Goal: Transaction & Acquisition: Obtain resource

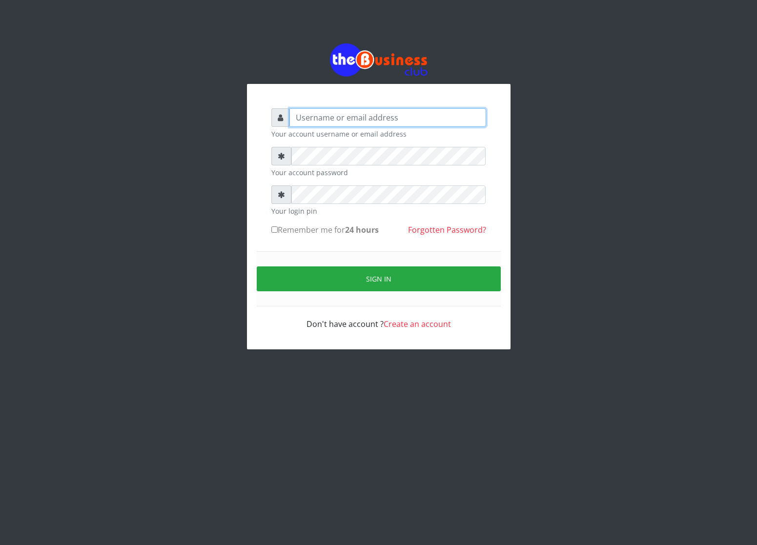
click at [300, 116] on input "text" at bounding box center [387, 117] width 197 height 19
type input "cherpher"
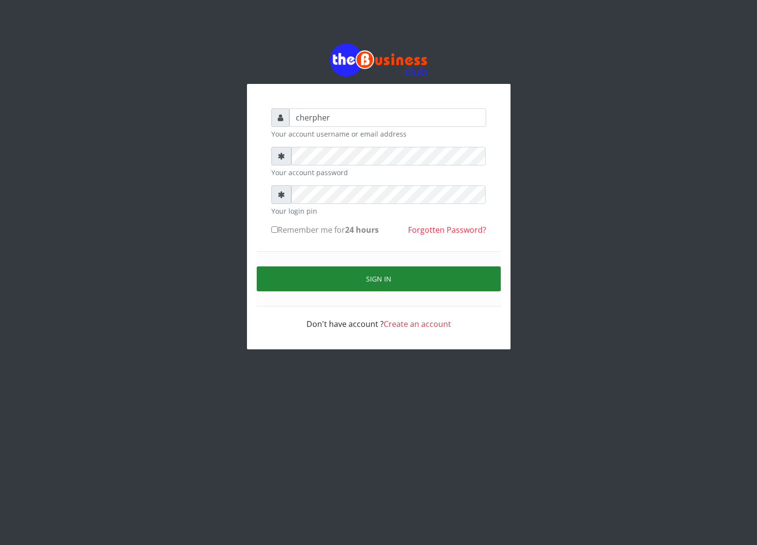
click at [331, 273] on button "Sign in" at bounding box center [379, 278] width 244 height 25
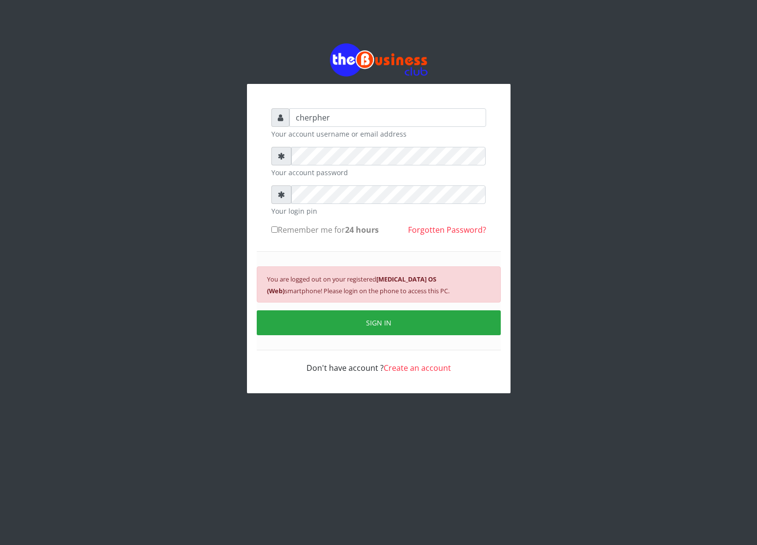
click at [354, 327] on button "SIGN IN" at bounding box center [379, 322] width 244 height 25
click at [354, 327] on div "You are logged out on your registered Android 10 OS (Web) smartphone! Please lo…" at bounding box center [379, 300] width 244 height 99
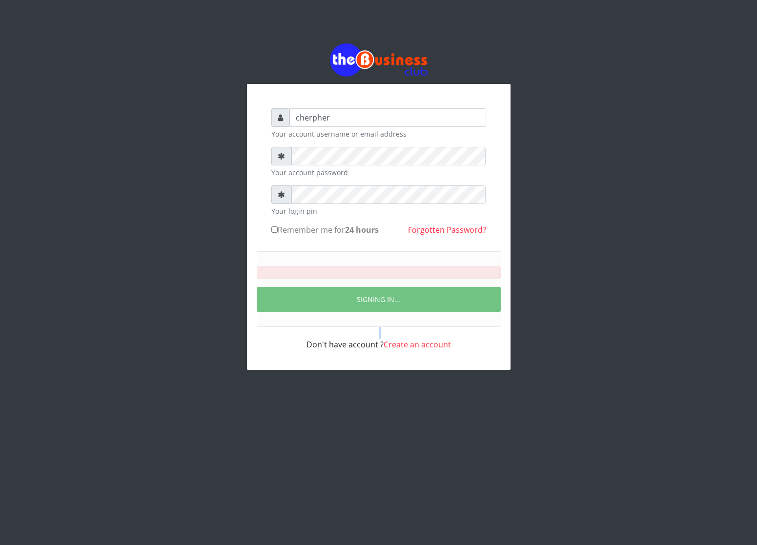
click at [354, 327] on div "SIGNING IN..." at bounding box center [379, 289] width 244 height 76
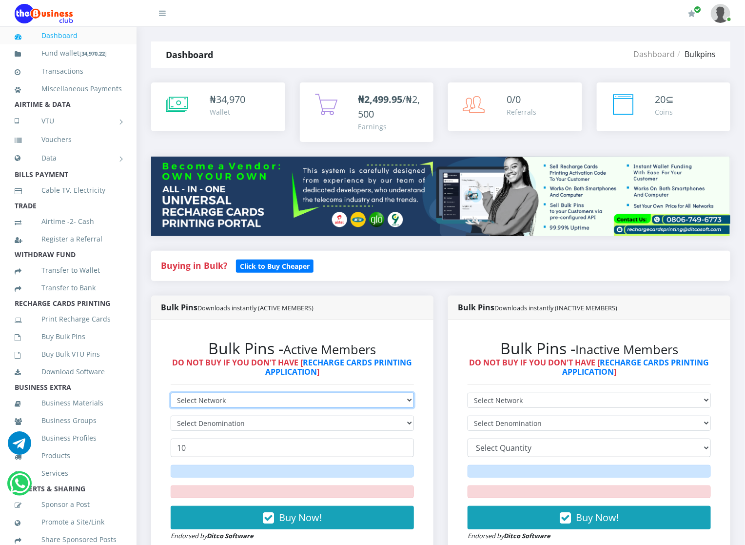
click at [181, 395] on select "Select Network MTN Globacom 9Mobile Airtel" at bounding box center [292, 400] width 243 height 15
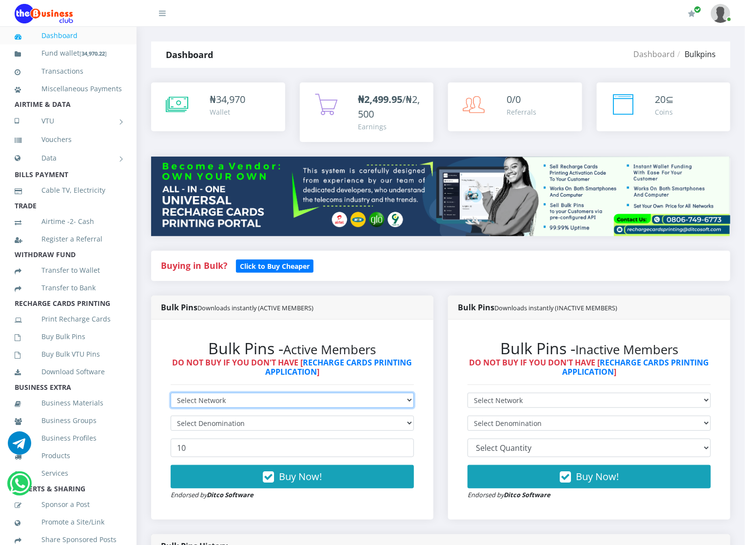
select select "MTN"
click at [171, 393] on select "Select Network MTN Globacom 9Mobile Airtel" at bounding box center [292, 400] width 243 height 15
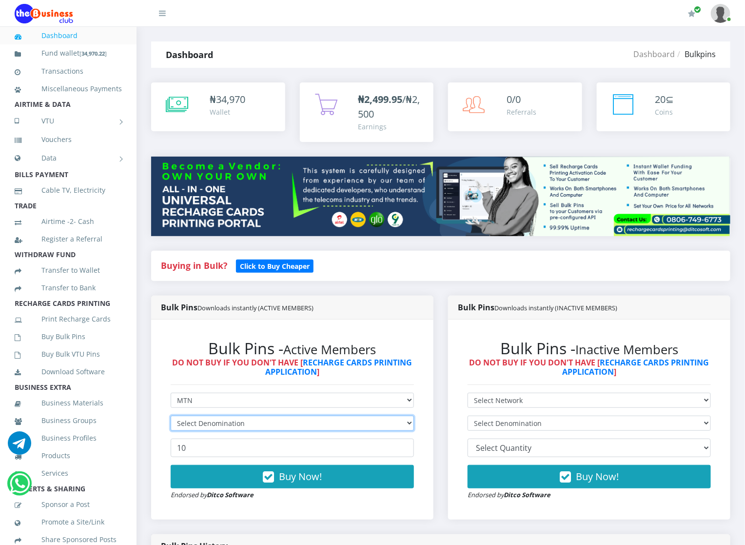
click at [187, 424] on select "Select Denomination" at bounding box center [292, 423] width 243 height 15
click at [187, 416] on form "Select Network MTN Globacom 9Mobile Airtel Select Denomination 10 Buy Now! Endo…" at bounding box center [292, 446] width 243 height 107
click at [189, 425] on select "Select Denomination" at bounding box center [292, 423] width 243 height 15
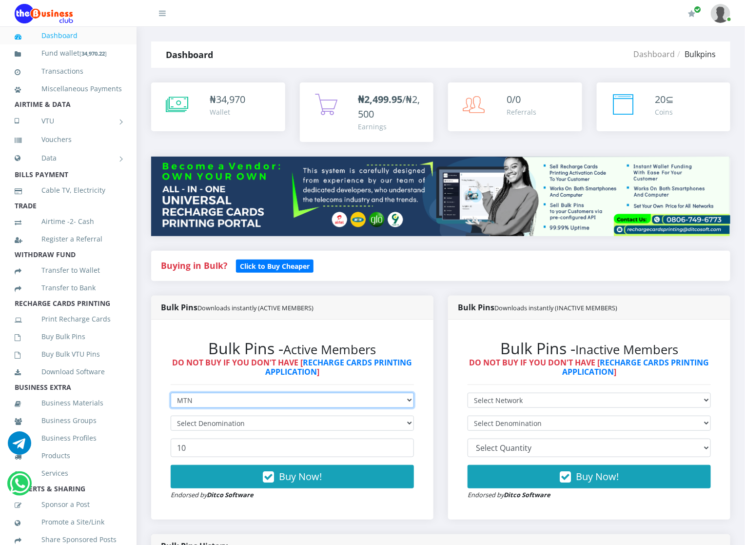
click at [189, 403] on select "Select Network MTN Globacom 9Mobile Airtel" at bounding box center [292, 400] width 243 height 15
select select
click at [171, 393] on select "Select Network MTN Globacom 9Mobile Airtel" at bounding box center [292, 400] width 243 height 15
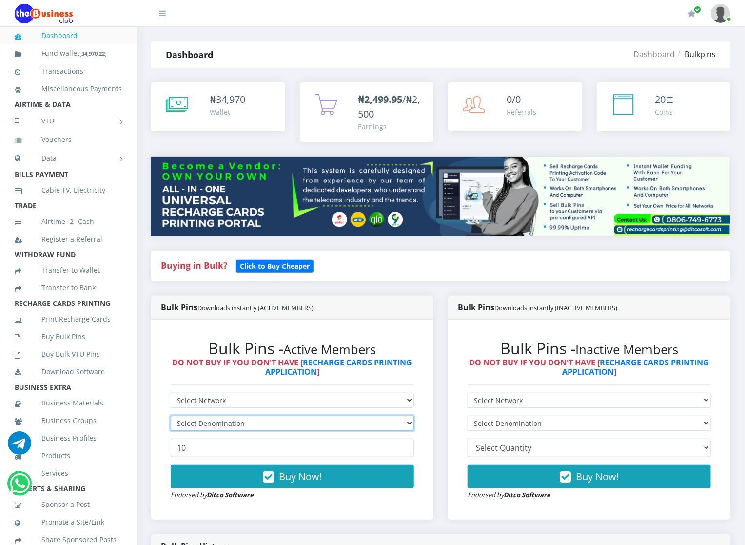
click at [190, 416] on select "Select Denomination" at bounding box center [292, 423] width 243 height 15
click at [378, 420] on select "Select Denomination" at bounding box center [292, 423] width 243 height 15
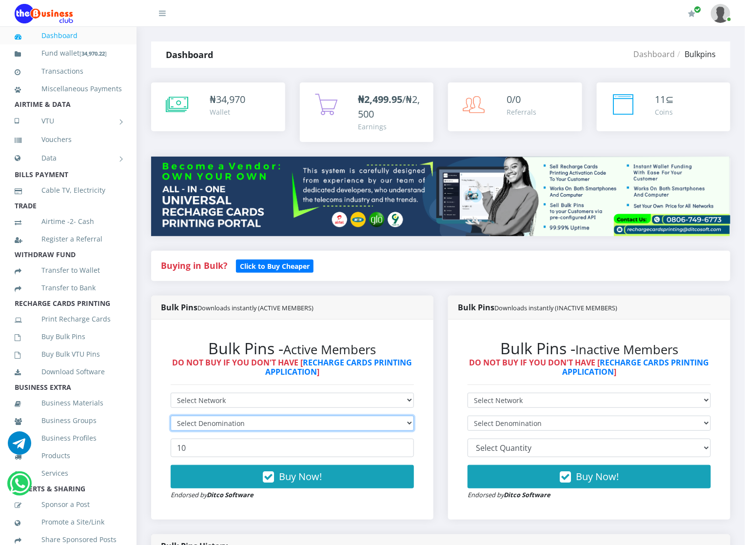
click at [378, 420] on select "Select Denomination" at bounding box center [292, 423] width 243 height 15
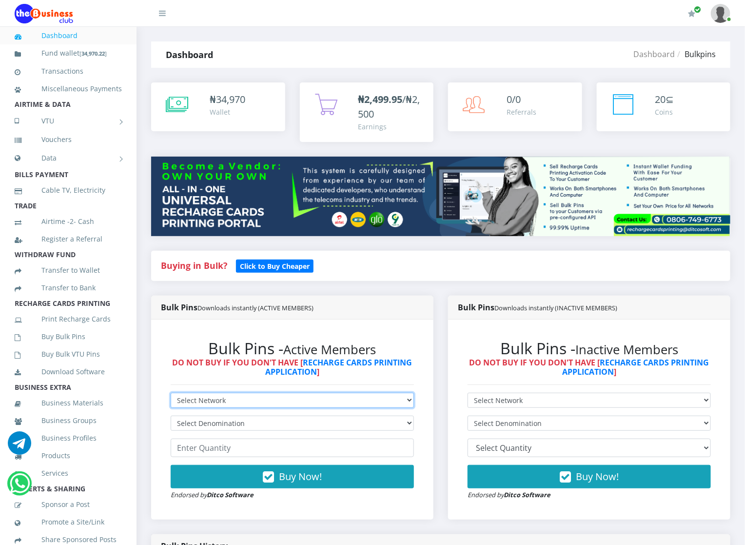
click at [323, 394] on select "Select Network MTN Globacom 9Mobile Airtel" at bounding box center [292, 400] width 243 height 15
select select "MTN"
click at [171, 393] on select "Select Network MTN Globacom 9Mobile Airtel" at bounding box center [292, 400] width 243 height 15
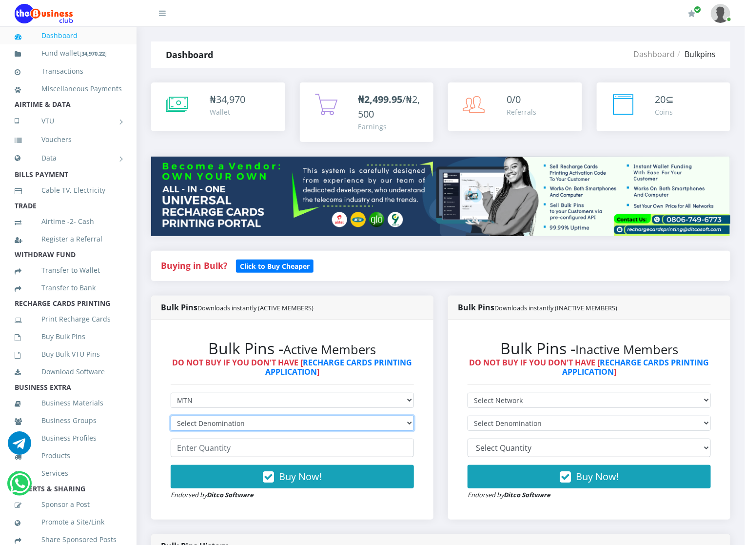
click at [320, 423] on select "Select Denomination MTN NGN100 - ₦96.94 MTN NGN200 - ₦193.88 MTN NGN400 - ₦387.…" at bounding box center [292, 423] width 243 height 15
select select "96.94-100"
click at [171, 416] on select "Select Denomination MTN NGN100 - ₦96.94 MTN NGN200 - ₦193.88 MTN NGN400 - ₦387.…" at bounding box center [292, 423] width 243 height 15
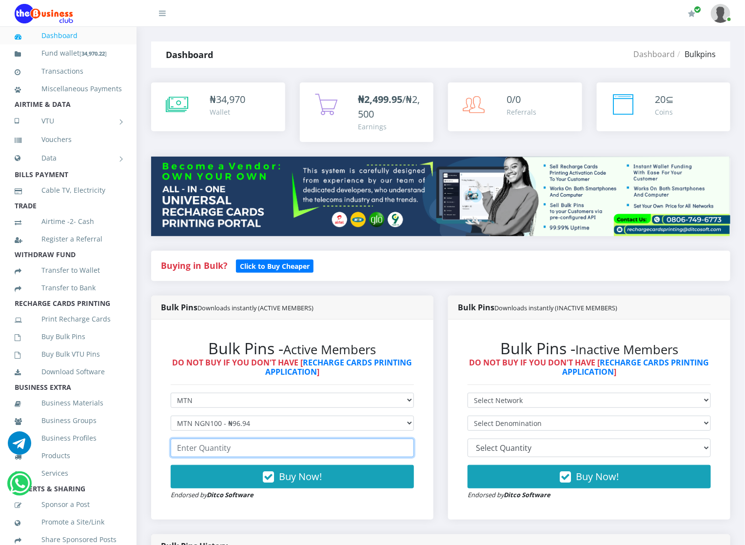
click at [261, 455] on input "number" at bounding box center [292, 448] width 243 height 19
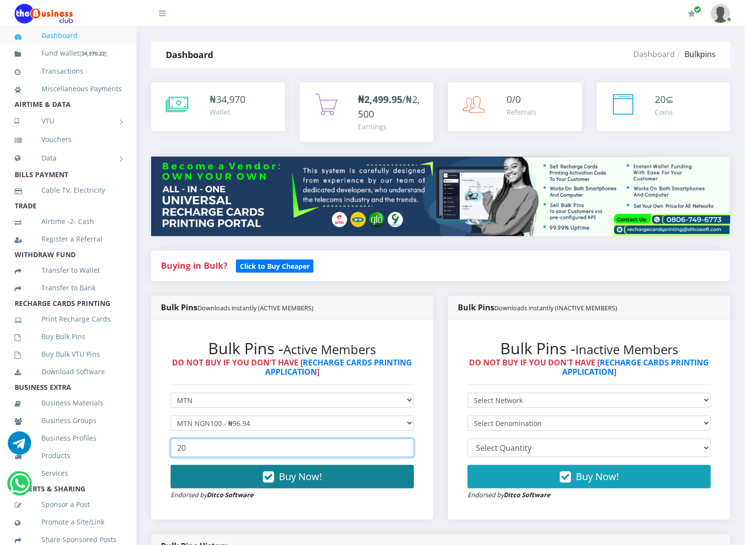
type input "20"
click at [267, 479] on icon "button" at bounding box center [268, 477] width 11 height 10
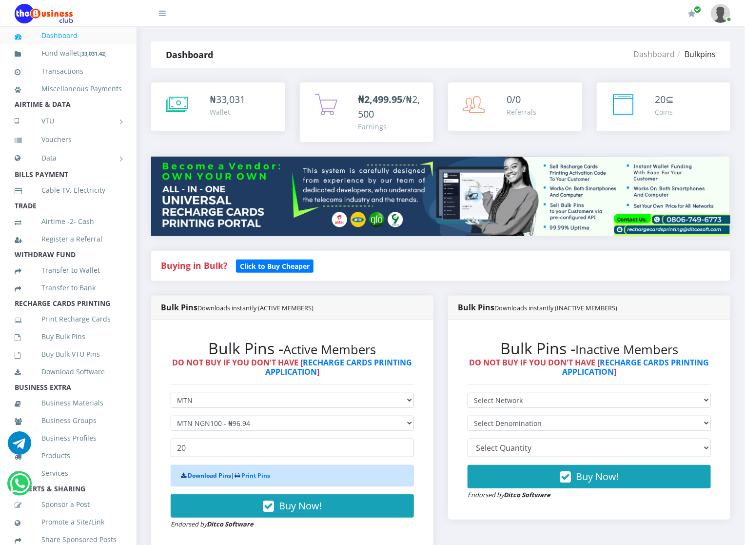
click at [194, 476] on link "Download Pins" at bounding box center [209, 475] width 43 height 8
click at [42, 348] on link "Buy Bulk Pins" at bounding box center [68, 336] width 107 height 22
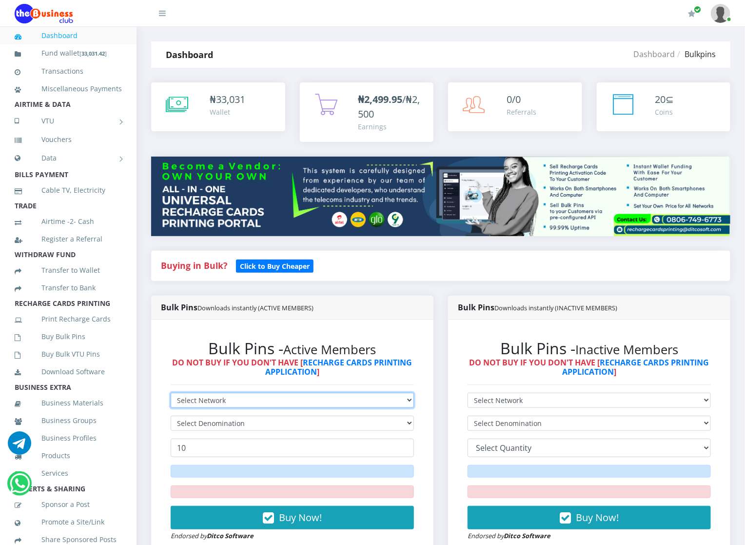
click at [202, 399] on select "Select Network MTN Globacom 9Mobile Airtel" at bounding box center [292, 400] width 243 height 15
click at [171, 393] on select "Select Network MTN Globacom 9Mobile Airtel" at bounding box center [292, 400] width 243 height 15
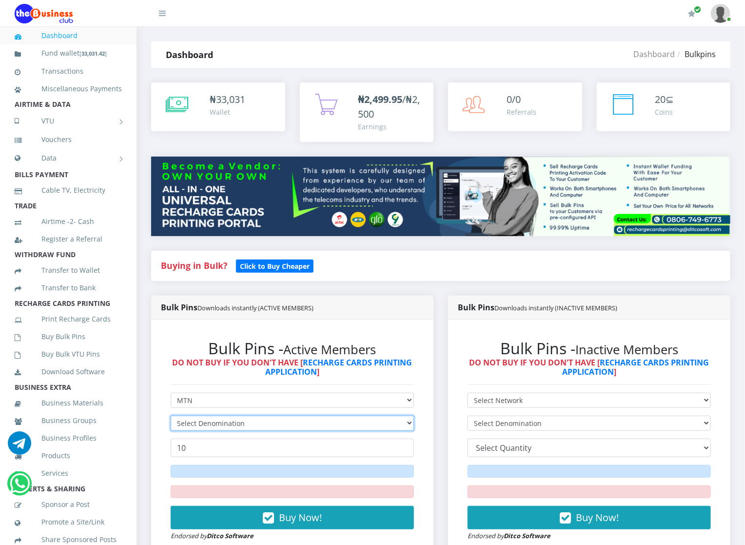
click at [201, 418] on select "Select Denomination" at bounding box center [292, 423] width 243 height 15
click at [210, 416] on form "Select Network MTN Globacom 9Mobile Airtel Select Denomination 10 Buy Now! Endo…" at bounding box center [292, 467] width 243 height 148
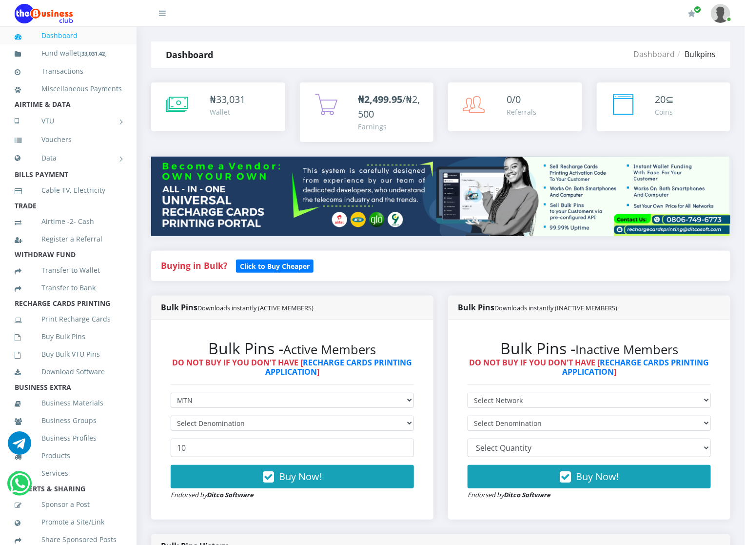
click at [395, 391] on div "Bulk Pins - Active Members DO NOT BUY IF YOU DON'T HAVE [ RECHARGE CARDS PRINTI…" at bounding box center [292, 419] width 263 height 181
click at [394, 403] on select "Select Network MTN Globacom 9Mobile Airtel" at bounding box center [292, 400] width 243 height 15
select select "Glo"
click at [171, 393] on select "Select Network MTN Globacom 9Mobile Airtel" at bounding box center [292, 400] width 243 height 15
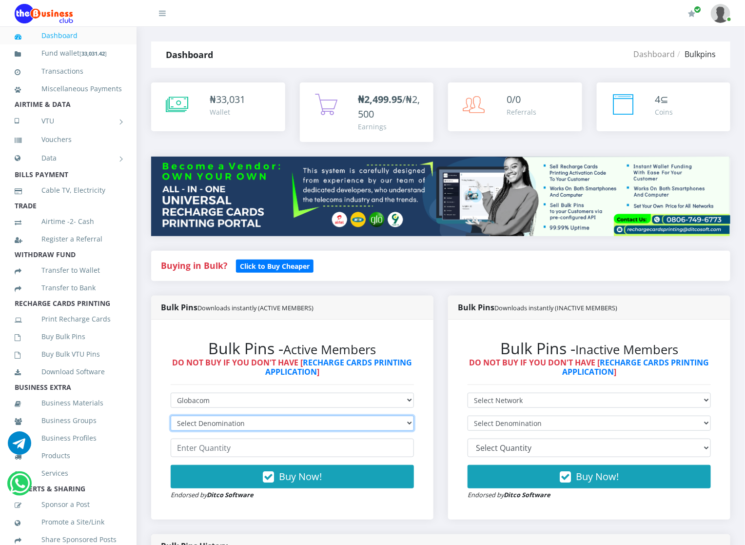
click at [356, 420] on select "Select Denomination Glo NGN100 - ₦96.45 Glo NGN200 - ₦192.90 Glo NGN500 - ₦482.…" at bounding box center [292, 423] width 243 height 15
select select "96.45-100"
click at [171, 416] on select "Select Denomination Glo NGN100 - ₦96.45 Glo NGN200 - ₦192.90 Glo NGN500 - ₦482.…" at bounding box center [292, 423] width 243 height 15
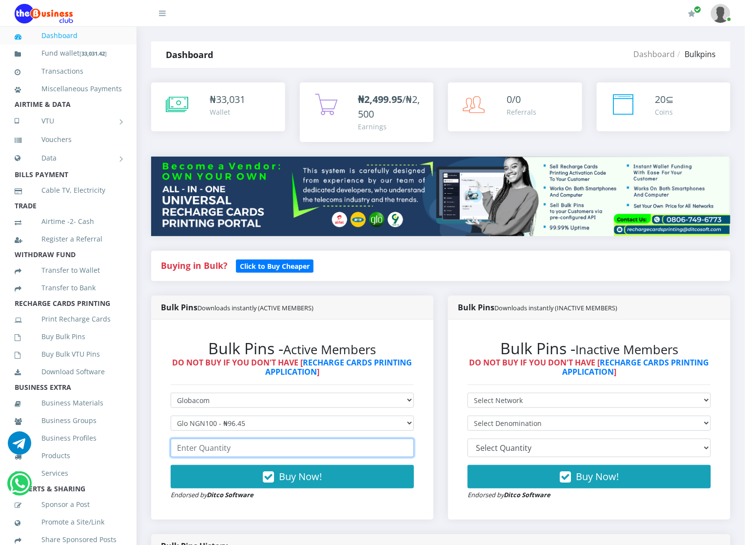
click at [347, 444] on input "number" at bounding box center [292, 448] width 243 height 19
type input "20"
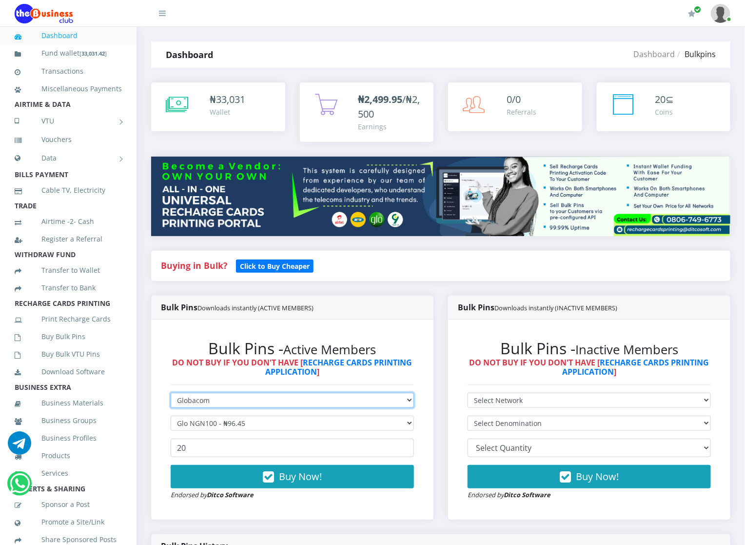
click at [321, 394] on select "Select Network MTN Globacom 9Mobile Airtel" at bounding box center [292, 400] width 243 height 15
select select "MTN"
click at [171, 393] on select "Select Network MTN Globacom 9Mobile Airtel" at bounding box center [292, 400] width 243 height 15
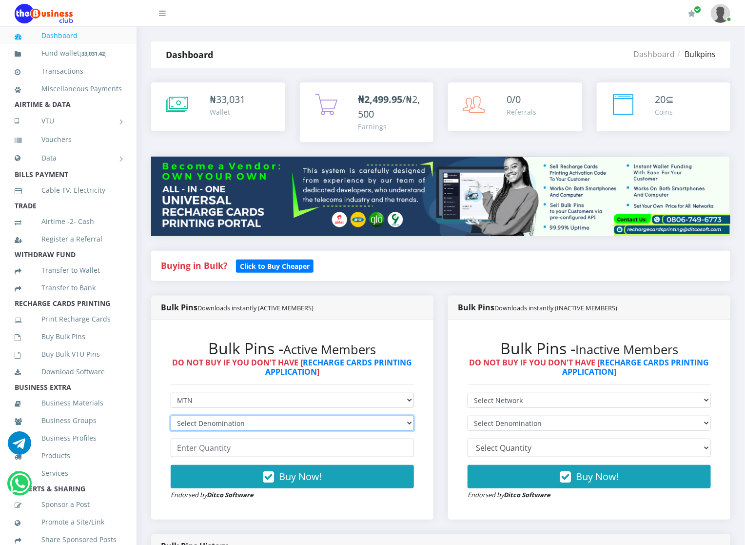
click at [307, 419] on select "Select Denomination MTN NGN100 - ₦96.94 MTN NGN200 - ₦193.88 MTN NGN400 - ₦387.…" at bounding box center [292, 423] width 243 height 15
select select "96.94-100"
click at [171, 416] on select "Select Denomination MTN NGN100 - ₦96.94 MTN NGN200 - ₦193.88 MTN NGN400 - ₦387.…" at bounding box center [292, 423] width 243 height 15
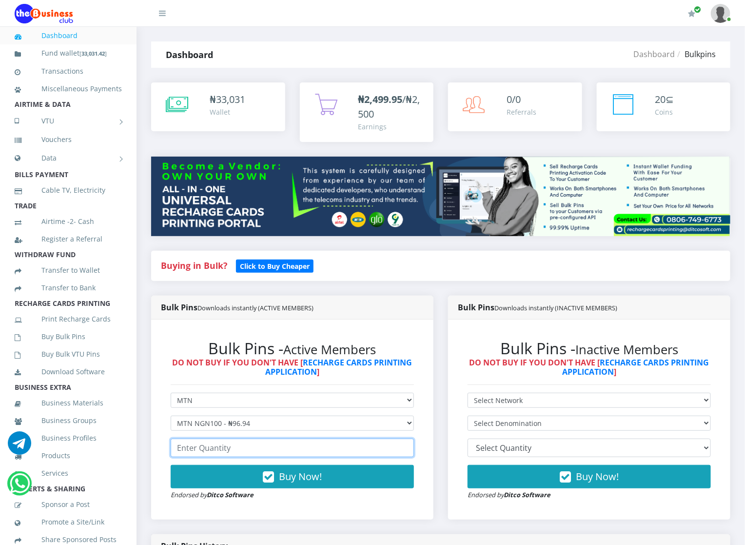
click at [291, 443] on input "number" at bounding box center [292, 448] width 243 height 19
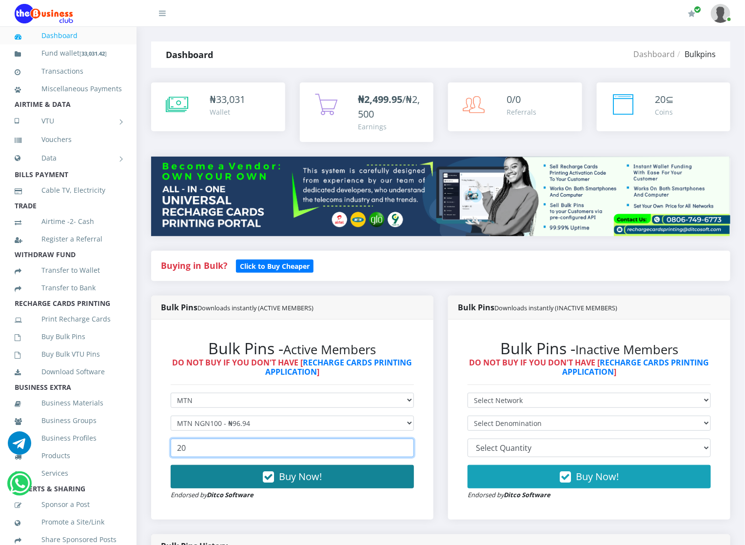
type input "20"
click at [263, 477] on icon "button" at bounding box center [268, 477] width 11 height 10
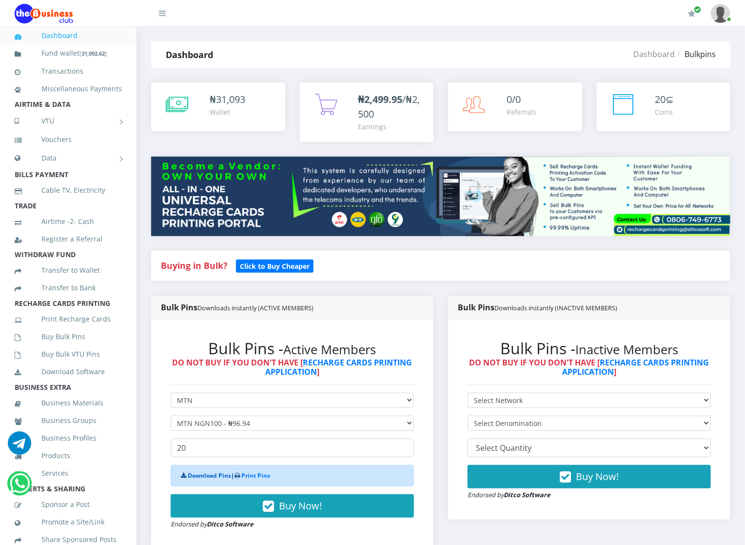
click at [192, 480] on link "Download Pins" at bounding box center [209, 475] width 43 height 8
click at [97, 358] on link "Buy Bulk VTU Pins" at bounding box center [68, 354] width 107 height 22
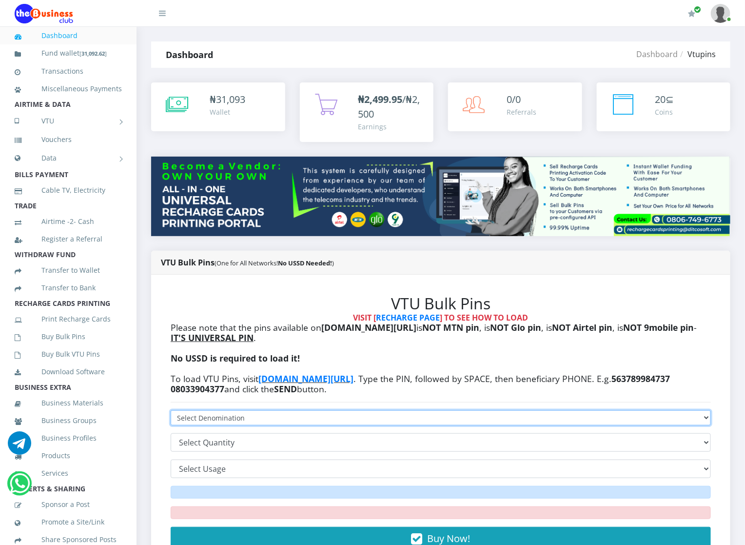
click at [205, 413] on select "VTU PIN N50 - ₦48.25 VTU PIN N100 - ₦96.50 VTU PIN N200 - ₦193.00 VTU PIN N400 …" at bounding box center [441, 417] width 541 height 15
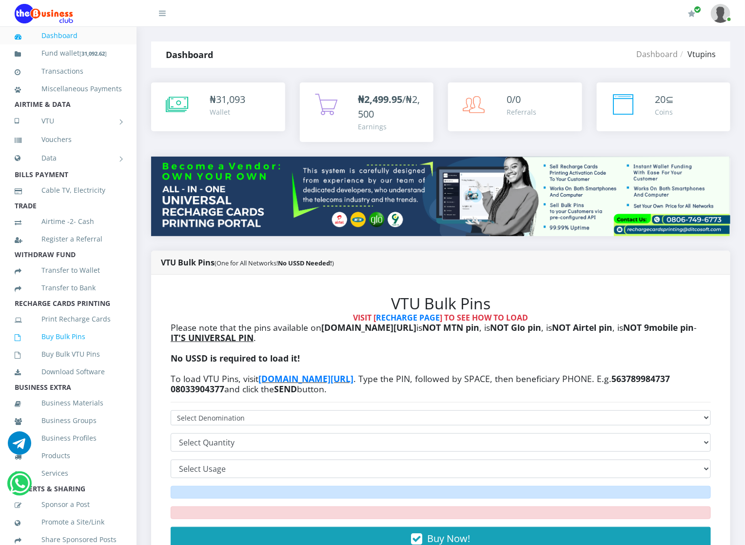
click at [85, 348] on link "Buy Bulk Pins" at bounding box center [68, 336] width 107 height 22
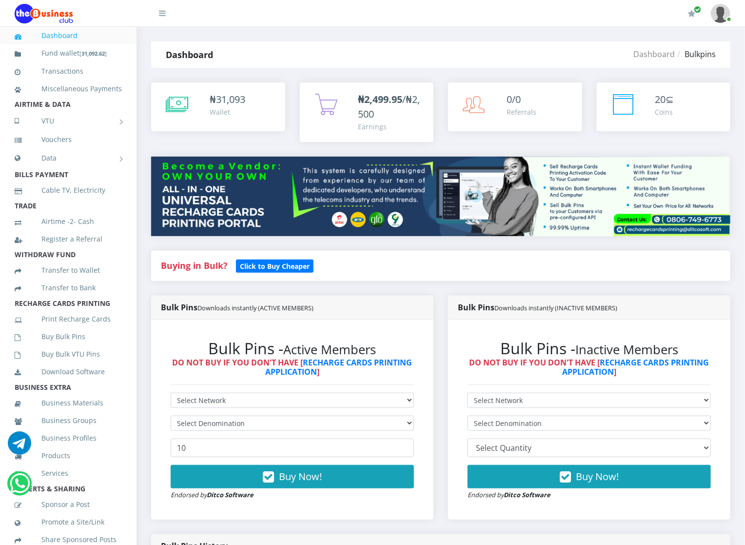
click at [186, 392] on div "Bulk Pins - Active Members DO NOT BUY IF YOU DON'T HAVE [ RECHARGE CARDS PRINTI…" at bounding box center [292, 419] width 263 height 181
click at [187, 401] on select "Select Network MTN Globacom 9Mobile Airtel" at bounding box center [292, 400] width 243 height 15
select select "MTN"
click at [171, 393] on select "Select Network MTN Globacom 9Mobile Airtel" at bounding box center [292, 400] width 243 height 15
click at [195, 420] on select "Select Denomination MTN NGN100 - ₦96.94 MTN NGN200 - ₦193.88 MTN NGN400 - ₦387.…" at bounding box center [292, 423] width 243 height 15
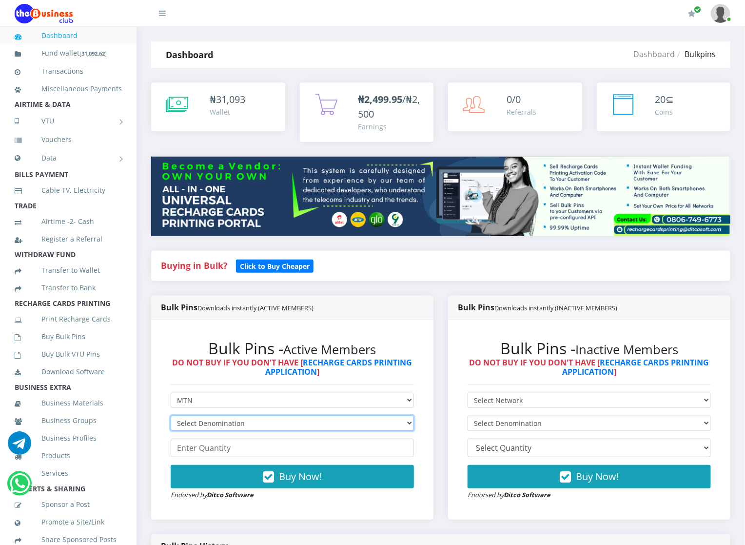
click at [195, 420] on select "Select Denomination MTN NGN100 - ₦96.94 MTN NGN200 - ₦193.88 MTN NGN400 - ₦387.…" at bounding box center [292, 423] width 243 height 15
select select "484.7-500"
click at [171, 416] on select "Select Denomination MTN NGN100 - ₦96.94 MTN NGN200 - ₦193.88 MTN NGN400 - ₦387.…" at bounding box center [292, 423] width 243 height 15
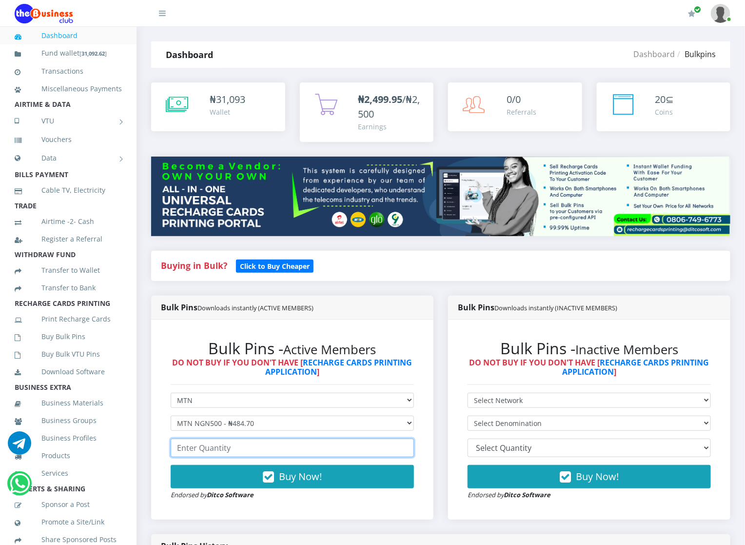
click at [194, 448] on input "number" at bounding box center [292, 448] width 243 height 19
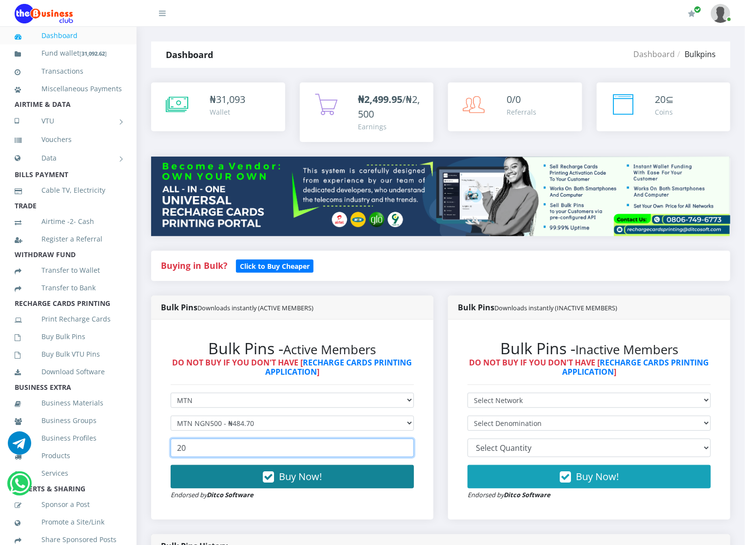
type input "20"
click at [205, 471] on button "Buy Now!" at bounding box center [292, 476] width 243 height 23
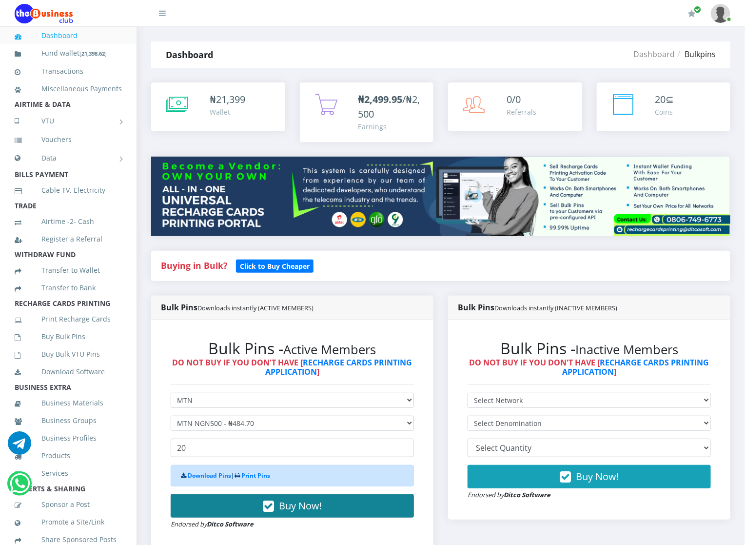
click at [205, 471] on div "Download Pins | Print Pins" at bounding box center [292, 475] width 243 height 21
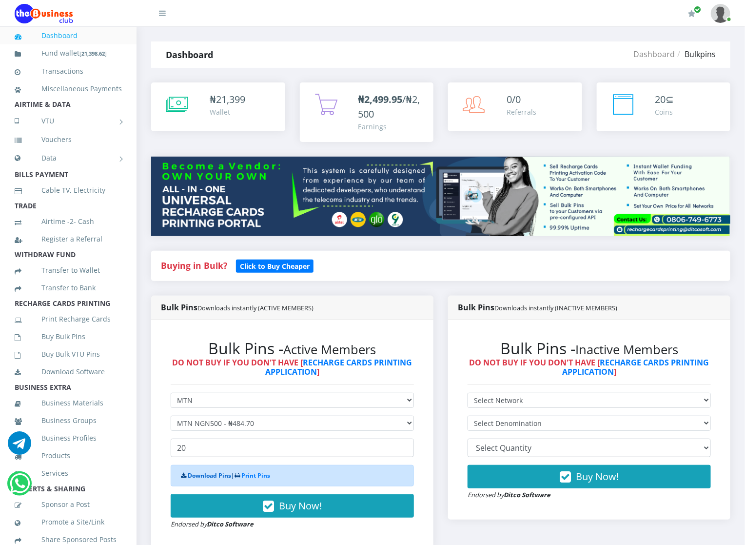
click at [205, 475] on link "Download Pins" at bounding box center [209, 475] width 43 height 8
click at [84, 348] on link "Buy Bulk Pins" at bounding box center [68, 336] width 107 height 22
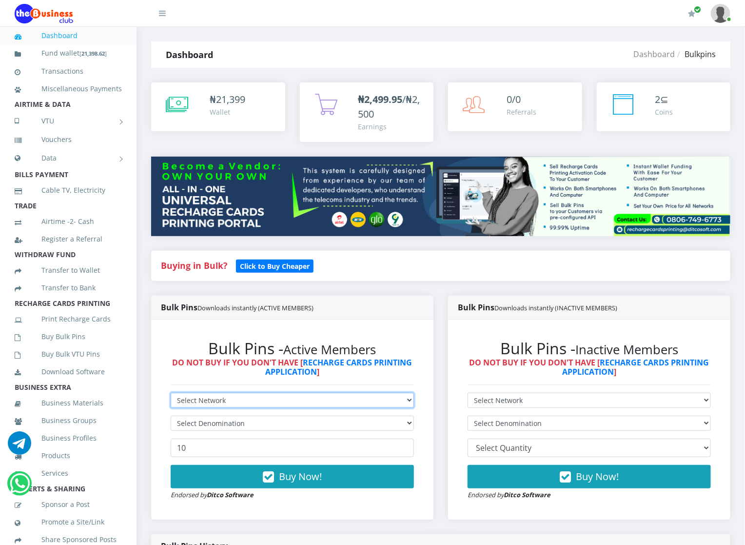
click at [176, 403] on select "Select Network MTN Globacom 9Mobile Airtel" at bounding box center [292, 400] width 243 height 15
select select "Glo"
click at [171, 393] on select "Select Network MTN Globacom 9Mobile Airtel" at bounding box center [292, 400] width 243 height 15
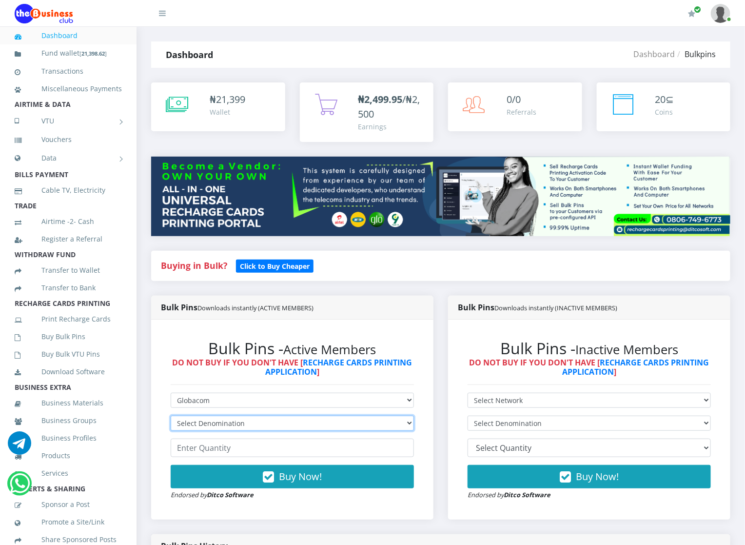
click at [182, 427] on select "Select Denomination Glo NGN100 - ₦96.45 Glo NGN200 - ₦192.90 Glo NGN500 - ₦482.…" at bounding box center [292, 423] width 243 height 15
select select "96.45-100"
click at [171, 416] on select "Select Denomination Glo NGN100 - ₦96.45 Glo NGN200 - ₦192.90 Glo NGN500 - ₦482.…" at bounding box center [292, 423] width 243 height 15
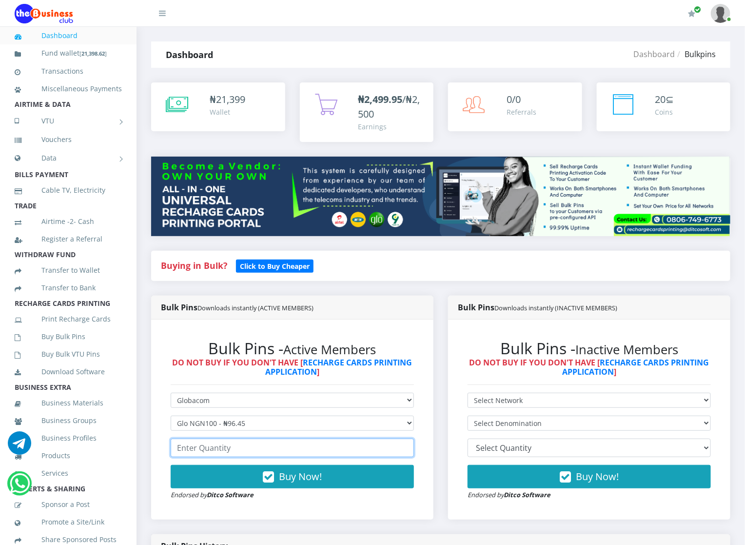
click at [190, 451] on input "number" at bounding box center [292, 448] width 243 height 19
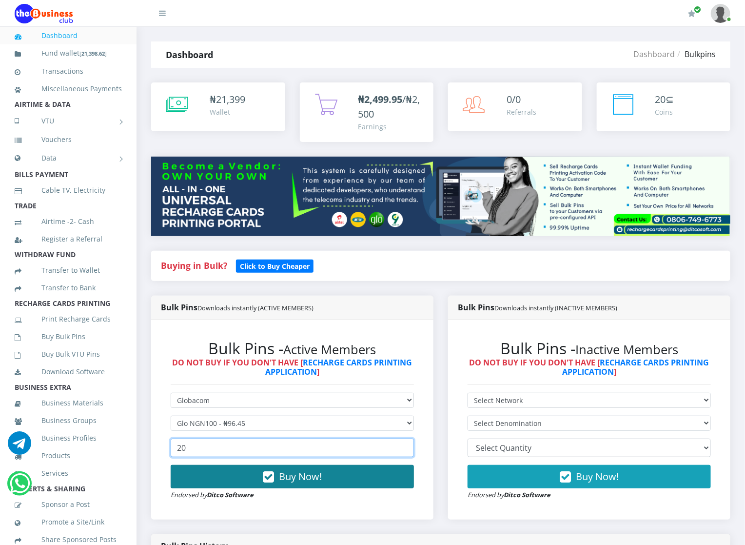
type input "20"
click at [192, 474] on button "Buy Now!" at bounding box center [292, 476] width 243 height 23
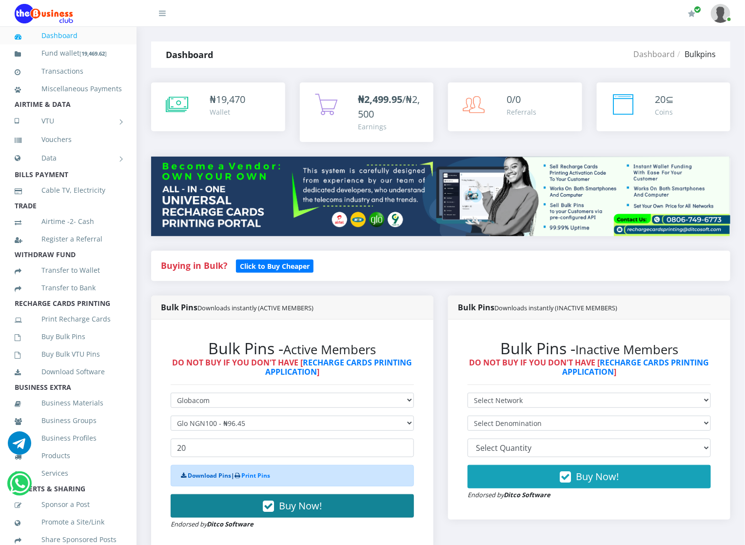
click at [192, 474] on link "Download Pins" at bounding box center [209, 475] width 43 height 8
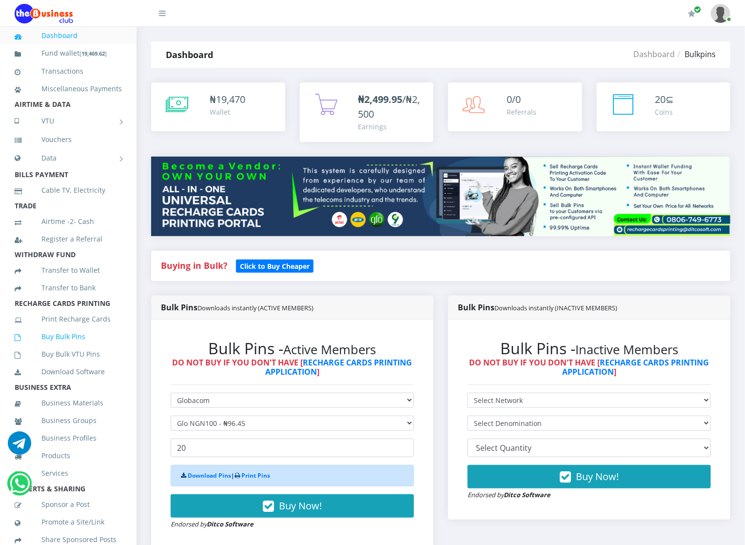
click at [91, 348] on link "Buy Bulk Pins" at bounding box center [68, 336] width 107 height 22
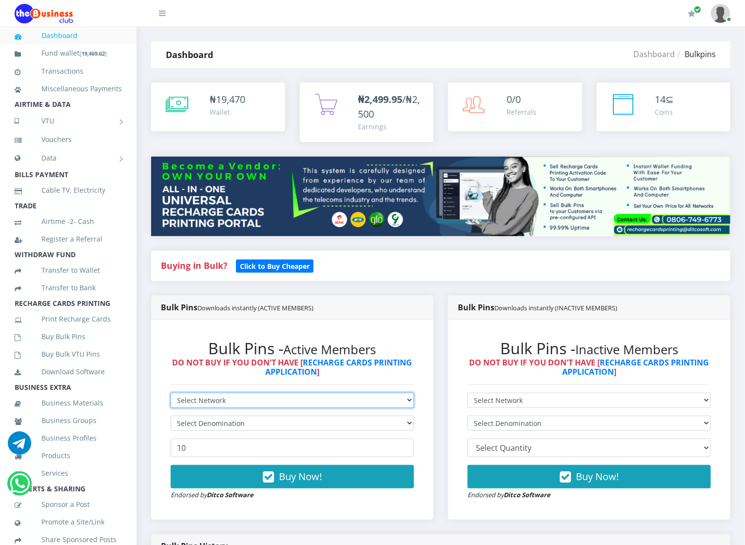
click at [208, 398] on select "Select Network MTN Globacom 9Mobile Airtel" at bounding box center [292, 400] width 243 height 15
select select "Glo"
click at [171, 393] on select "Select Network MTN Globacom 9Mobile Airtel" at bounding box center [292, 400] width 243 height 15
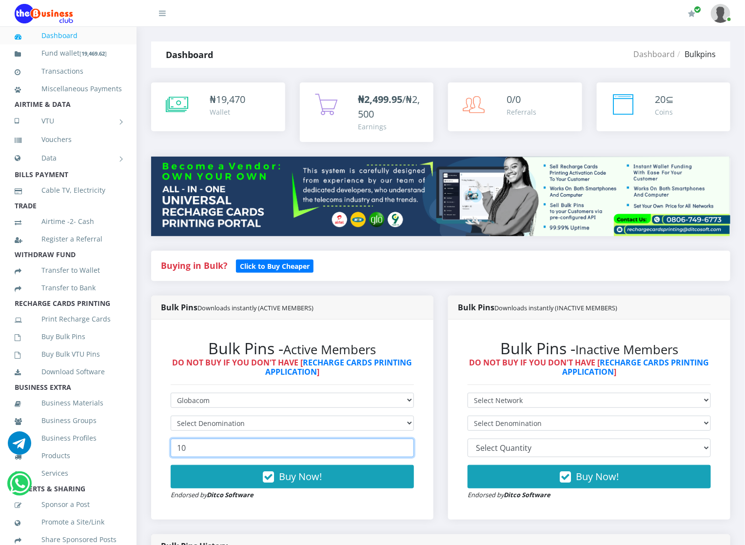
click at [208, 447] on input "10" at bounding box center [292, 448] width 243 height 19
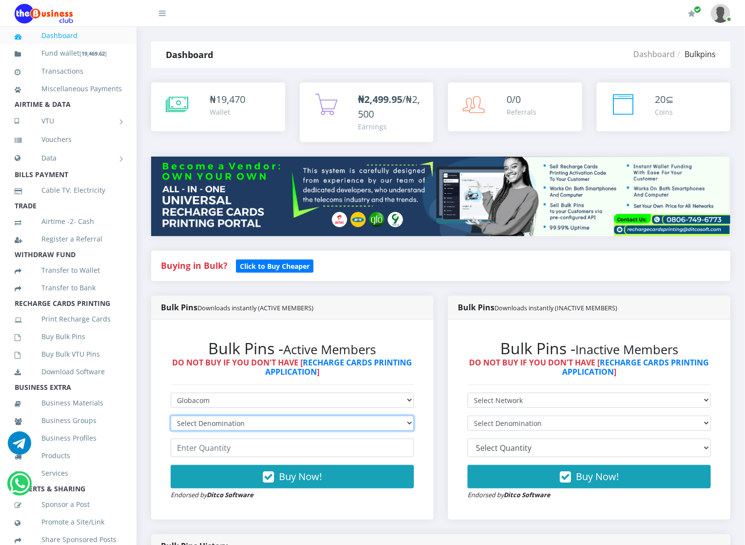
click at [206, 421] on select "Select Denomination Glo NGN100 - ₦96.45 Glo NGN200 - ₦192.90 Glo NGN500 - ₦482.…" at bounding box center [292, 423] width 243 height 15
select select "192.9-200"
click at [171, 416] on select "Select Denomination Glo NGN100 - ₦96.45 Glo NGN200 - ₦192.90 Glo NGN500 - ₦482.…" at bounding box center [292, 423] width 243 height 15
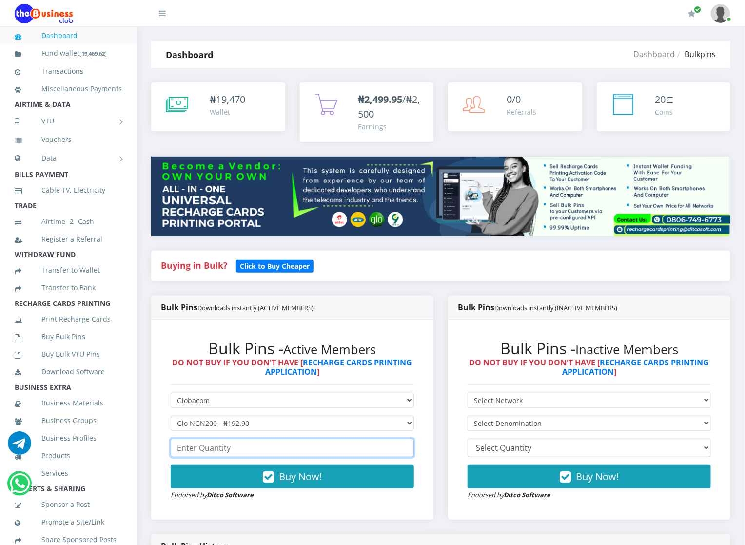
click at [205, 451] on input "number" at bounding box center [292, 448] width 243 height 19
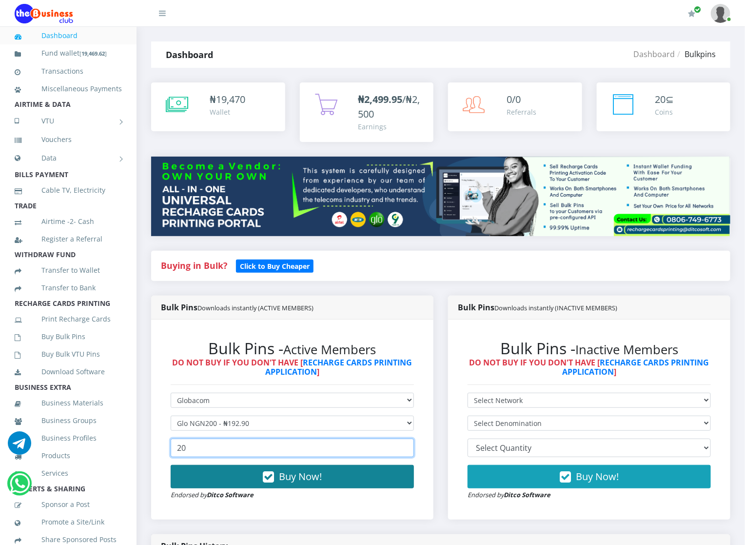
type input "20"
click at [205, 483] on button "Buy Now!" at bounding box center [292, 476] width 243 height 23
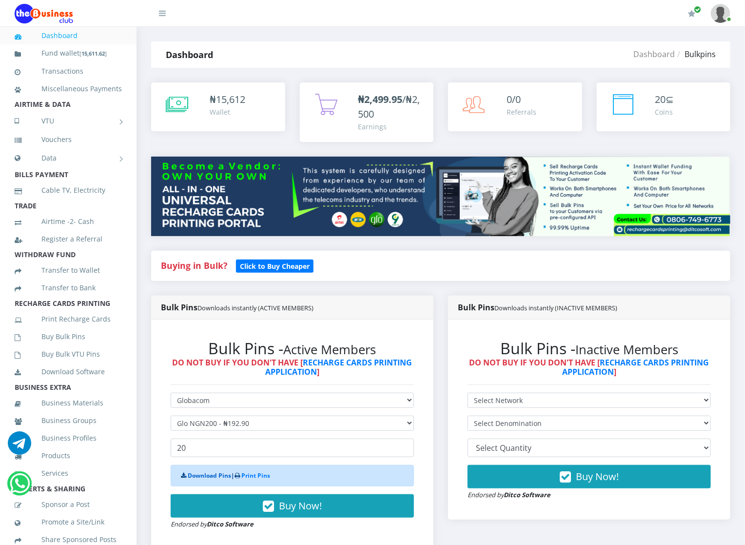
click at [204, 472] on link "Download Pins" at bounding box center [209, 475] width 43 height 8
click at [94, 348] on link "Buy Bulk Pins" at bounding box center [68, 336] width 107 height 22
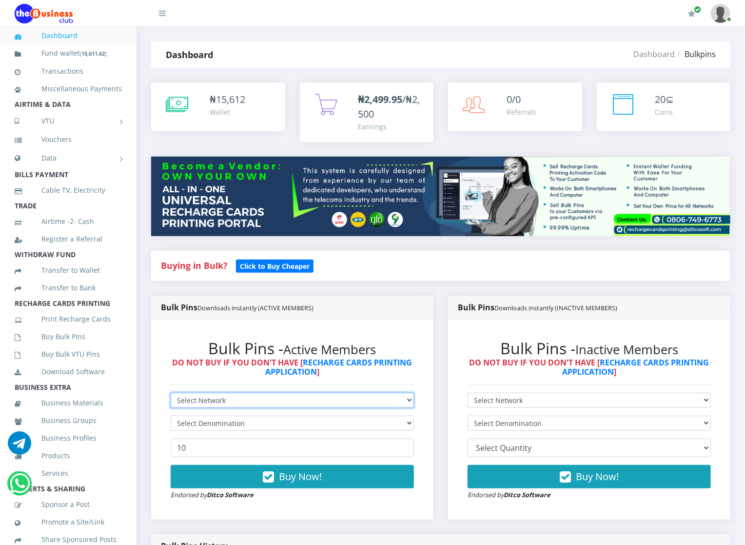
click at [219, 395] on select "Select Network MTN Globacom 9Mobile Airtel" at bounding box center [292, 400] width 243 height 15
select select "Airtel"
click at [171, 393] on select "Select Network MTN Globacom 9Mobile Airtel" at bounding box center [292, 400] width 243 height 15
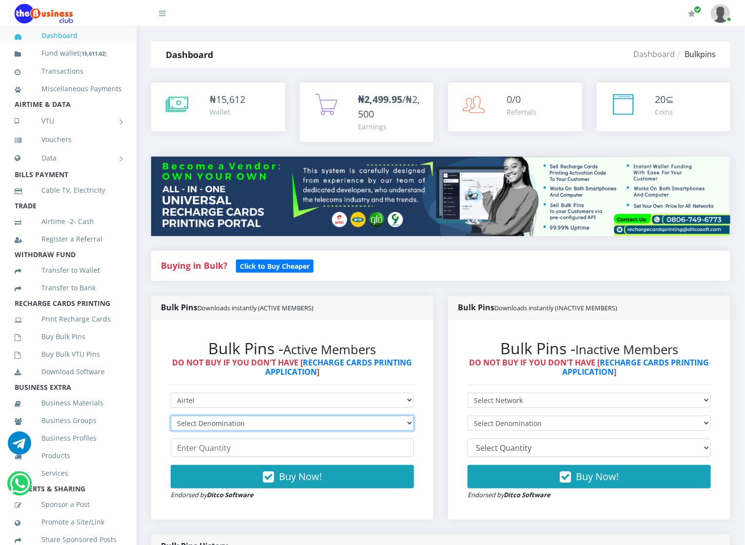
click at [195, 423] on select "Select Denomination Airtel NGN100 - ₦96.36 Airtel NGN200 - ₦192.72 Airtel NGN50…" at bounding box center [292, 423] width 243 height 15
select select "96.36-100"
click at [171, 416] on select "Select Denomination Airtel NGN100 - ₦96.36 Airtel NGN200 - ₦192.72 Airtel NGN50…" at bounding box center [292, 423] width 243 height 15
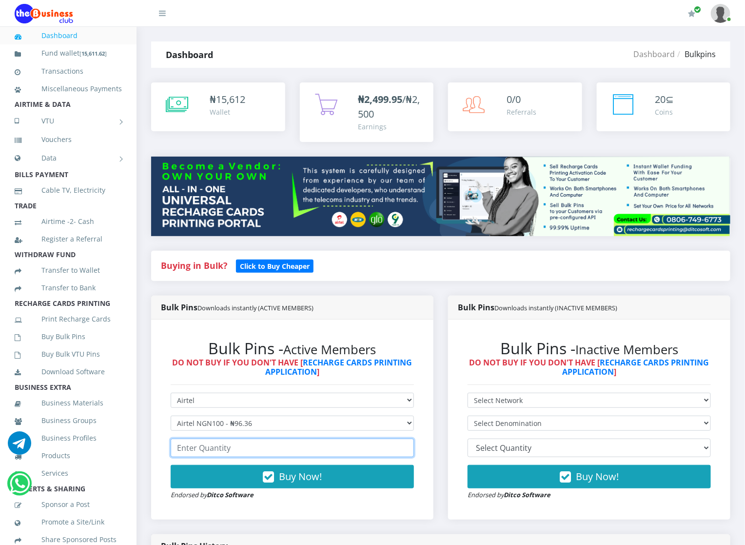
click at [194, 451] on input "number" at bounding box center [292, 448] width 243 height 19
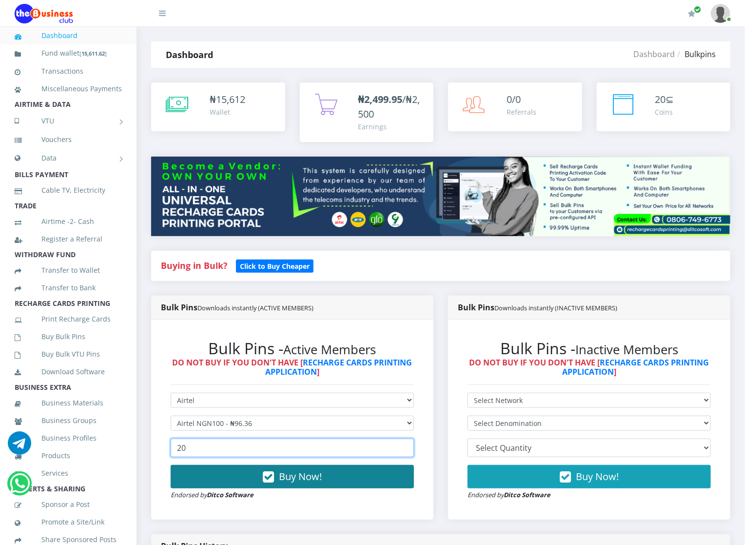
type input "20"
click at [198, 476] on button "Buy Now!" at bounding box center [292, 476] width 243 height 23
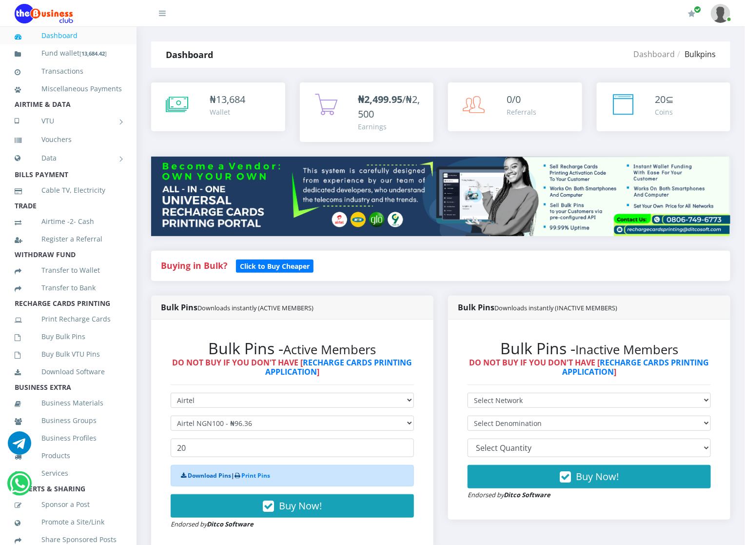
click at [198, 476] on link "Download Pins" at bounding box center [209, 475] width 43 height 8
click at [59, 347] on link "Buy Bulk Pins" at bounding box center [68, 336] width 107 height 22
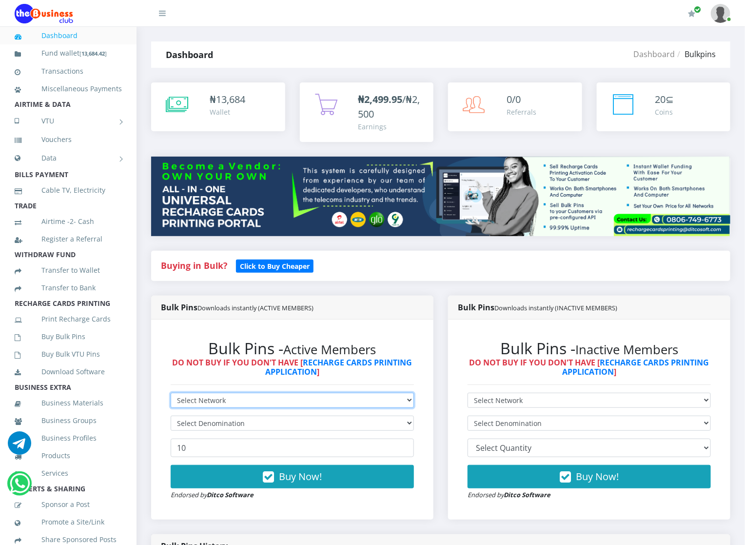
click at [182, 399] on select "Select Network MTN Globacom 9Mobile Airtel" at bounding box center [292, 400] width 243 height 15
select select "Airtel"
click at [171, 393] on select "Select Network MTN Globacom 9Mobile Airtel" at bounding box center [292, 400] width 243 height 15
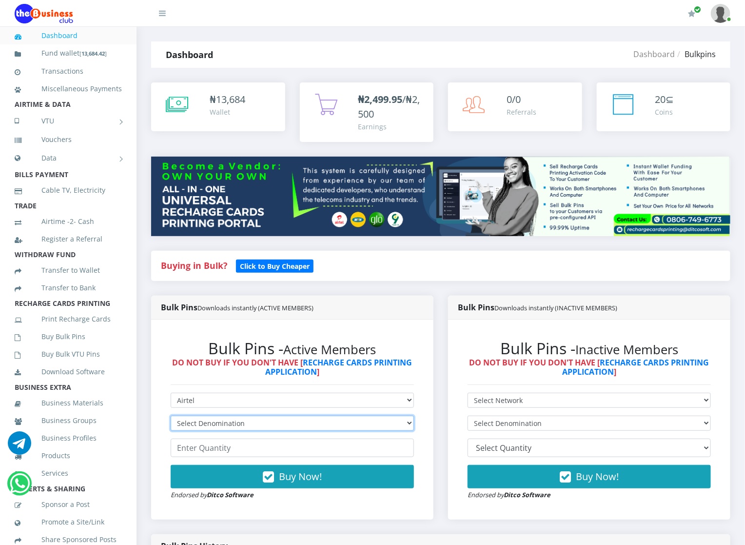
click at [183, 426] on select "Select Denomination Airtel NGN100 - ₦96.36 Airtel NGN200 - ₦192.72 Airtel NGN50…" at bounding box center [292, 423] width 243 height 15
select select "192.72-200"
click at [171, 416] on select "Select Denomination Airtel NGN100 - ₦96.36 Airtel NGN200 - ₦192.72 Airtel NGN50…" at bounding box center [292, 423] width 243 height 15
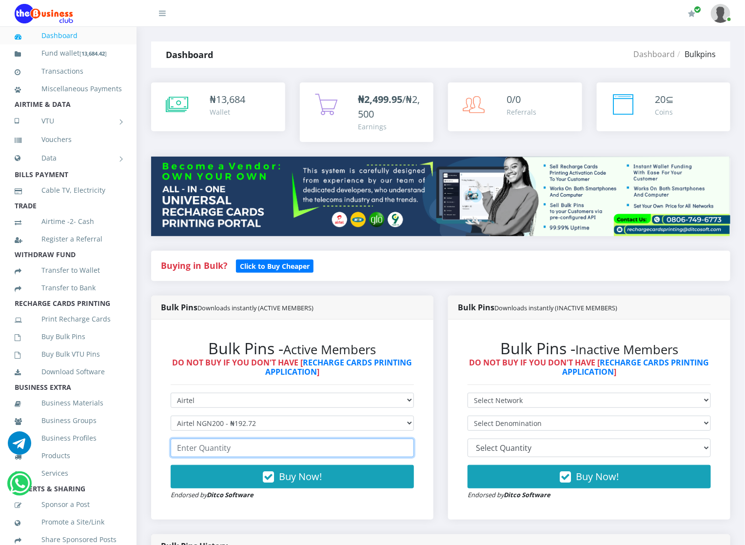
click at [186, 452] on input "number" at bounding box center [292, 448] width 243 height 19
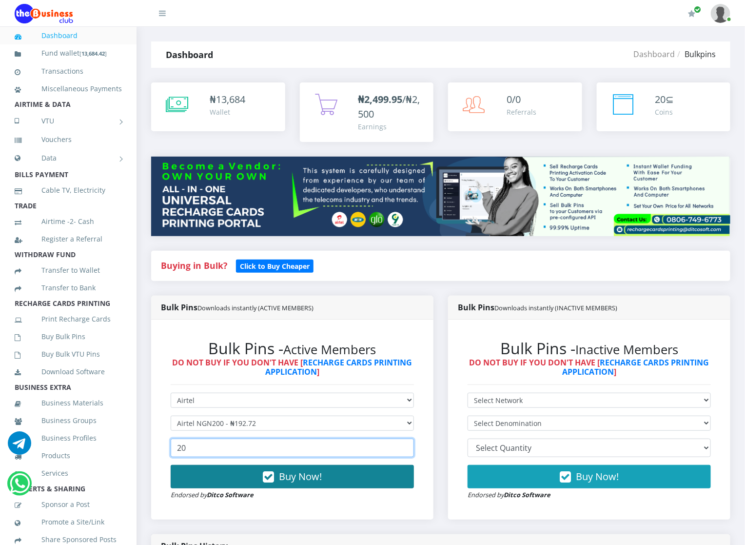
type input "20"
click at [188, 477] on button "Buy Now!" at bounding box center [292, 476] width 243 height 23
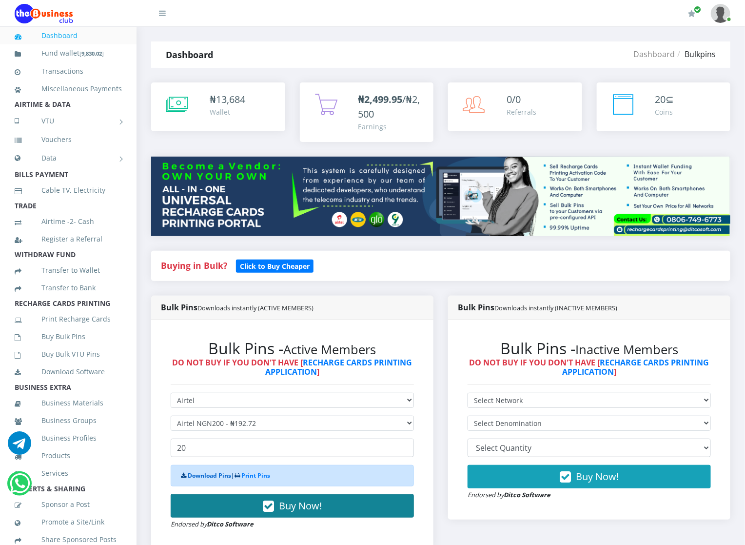
click at [188, 477] on link "Download Pins" at bounding box center [209, 475] width 43 height 8
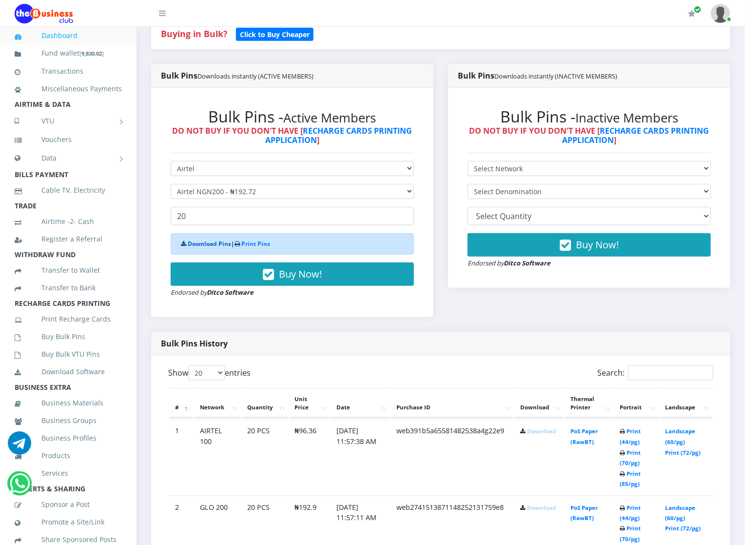
scroll to position [234, 0]
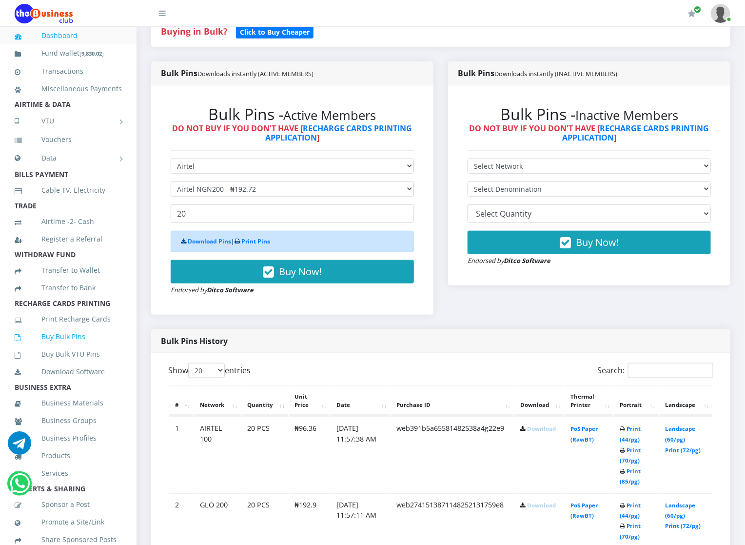
click at [82, 341] on link "Buy Bulk Pins" at bounding box center [68, 336] width 107 height 22
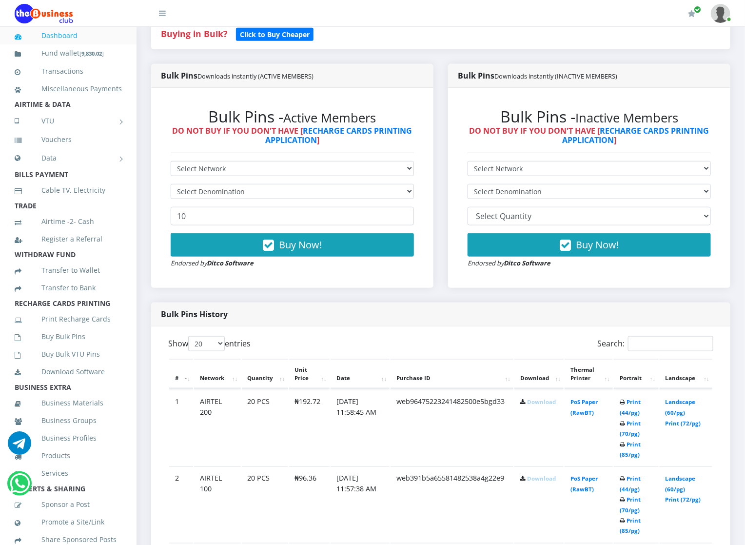
scroll to position [234, 0]
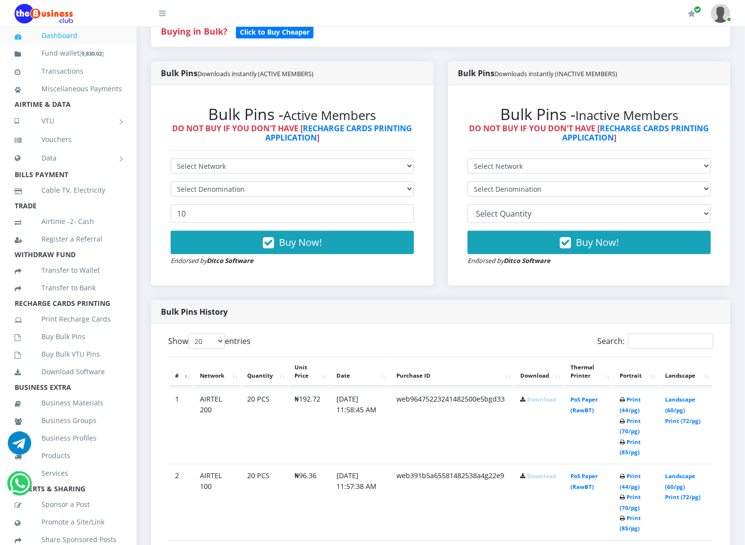
click at [522, 400] on icon at bounding box center [523, 400] width 5 height 6
drag, startPoint x: 522, startPoint y: 400, endPoint x: 534, endPoint y: 404, distance: 13.3
click at [534, 403] on b "Download" at bounding box center [539, 399] width 36 height 7
click at [534, 403] on link "Download" at bounding box center [541, 399] width 29 height 7
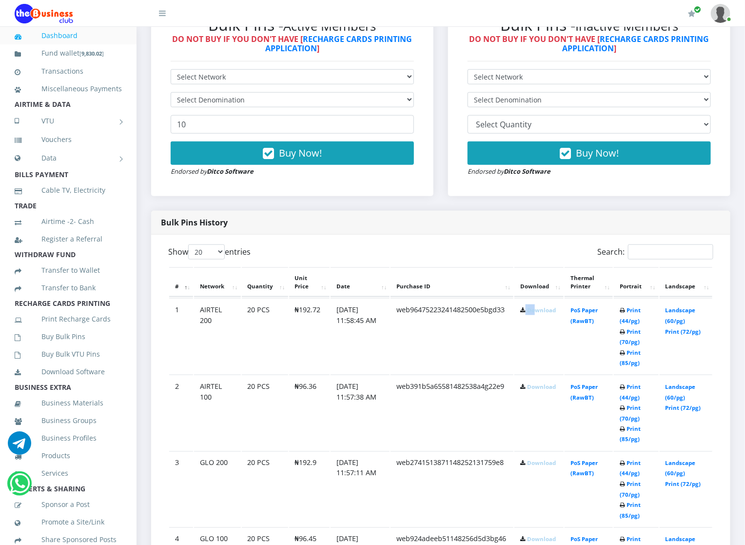
scroll to position [322, 0]
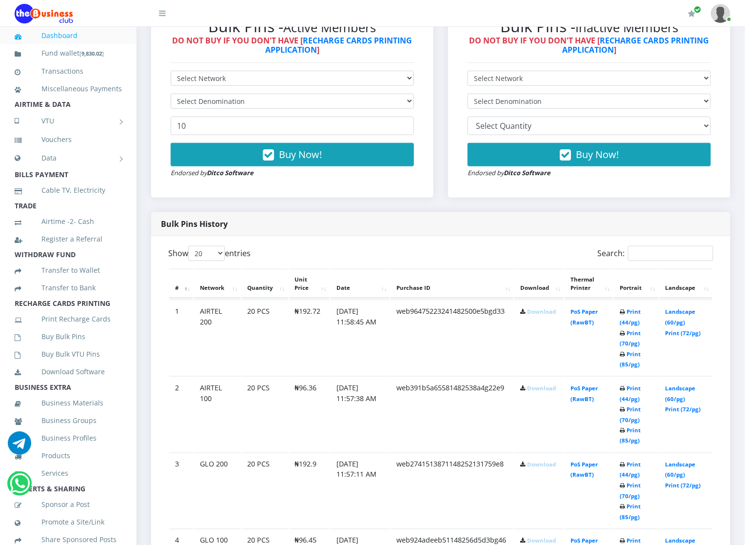
click at [388, 343] on td "[DATE] 11:58:45 AM" at bounding box center [361, 338] width 60 height 76
click at [535, 315] on link "Download" at bounding box center [541, 311] width 29 height 7
click at [539, 390] on link "Download" at bounding box center [541, 387] width 29 height 7
click at [536, 464] on link "Download" at bounding box center [541, 464] width 29 height 7
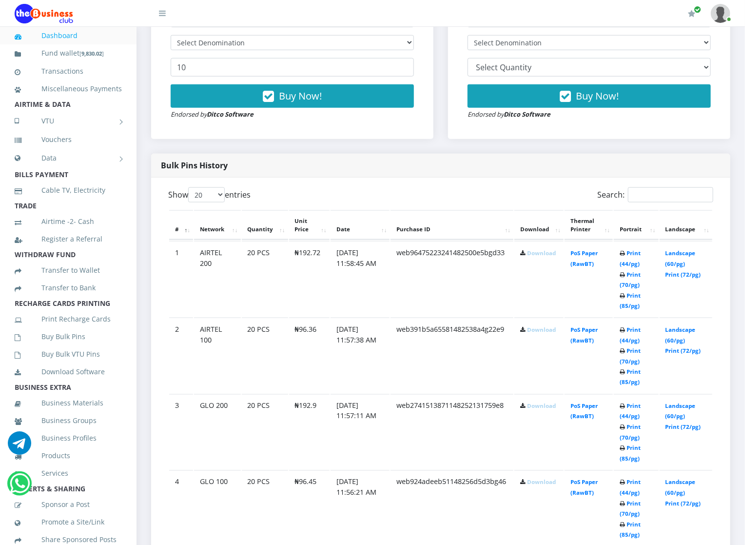
scroll to position [410, 0]
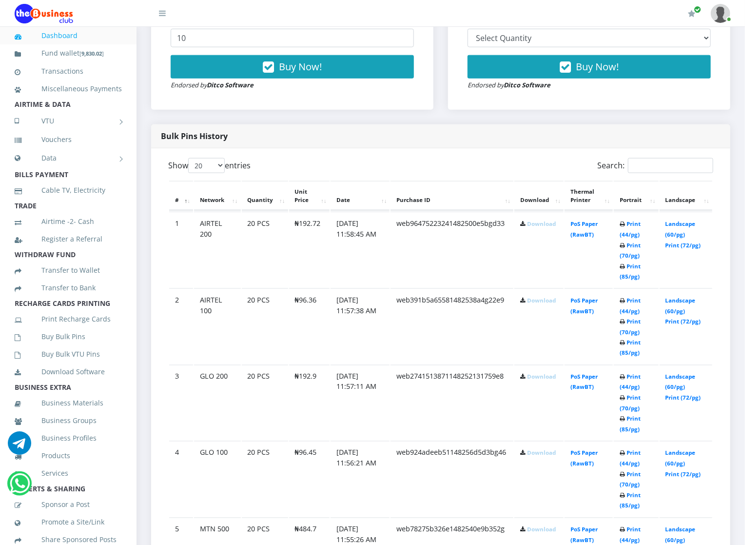
click at [536, 455] on link "Download" at bounding box center [541, 452] width 29 height 7
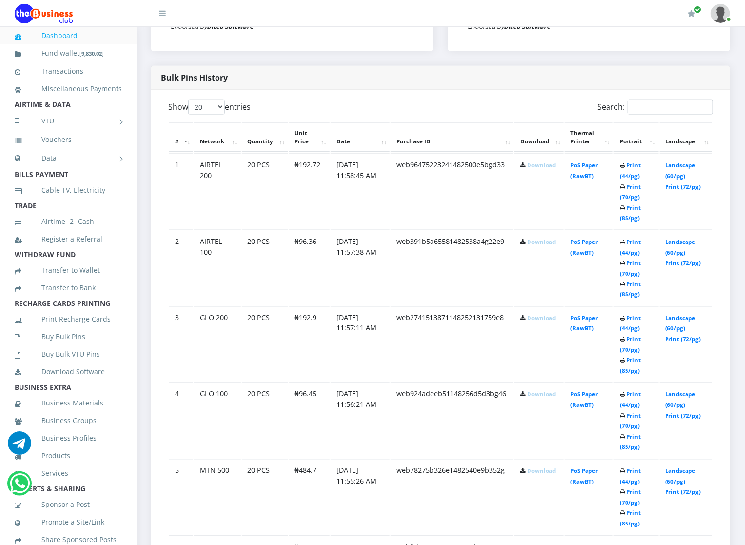
scroll to position [498, 0]
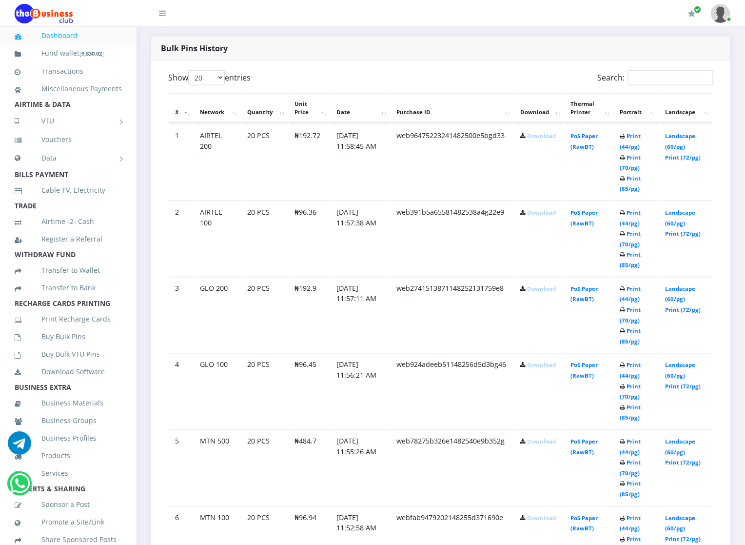
click at [528, 433] on td "Download" at bounding box center [539, 468] width 49 height 76
click at [531, 445] on link "Download" at bounding box center [541, 441] width 29 height 7
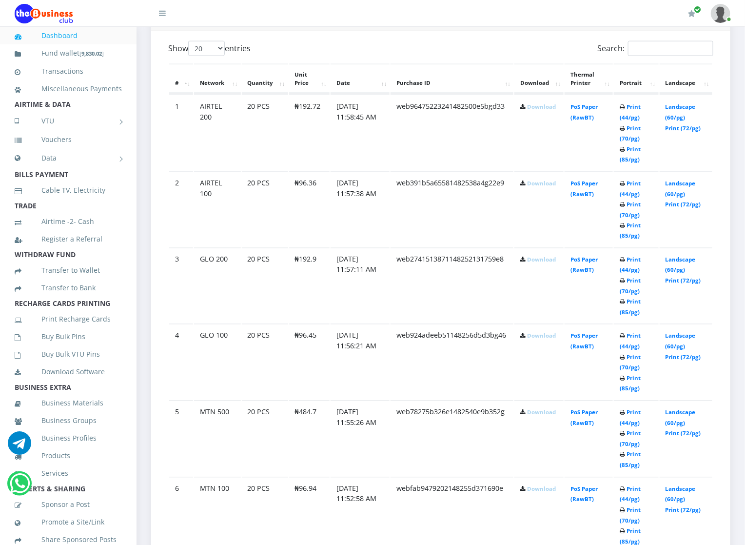
scroll to position [556, 0]
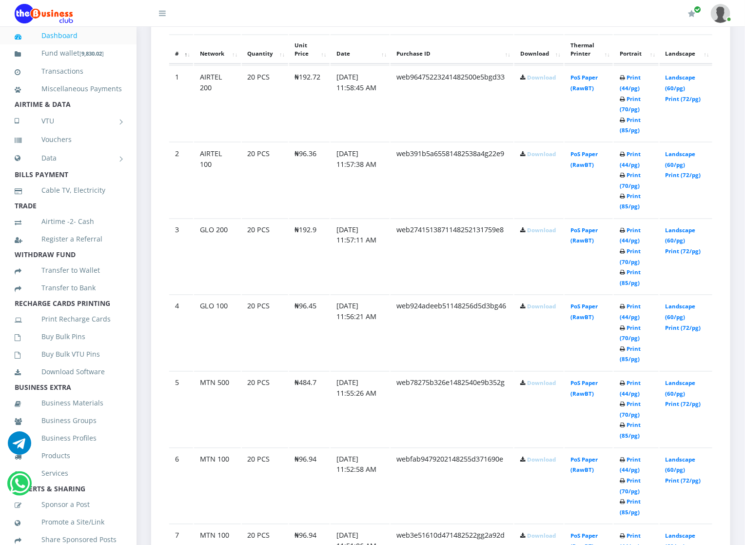
click at [536, 461] on link "Download" at bounding box center [541, 459] width 29 height 7
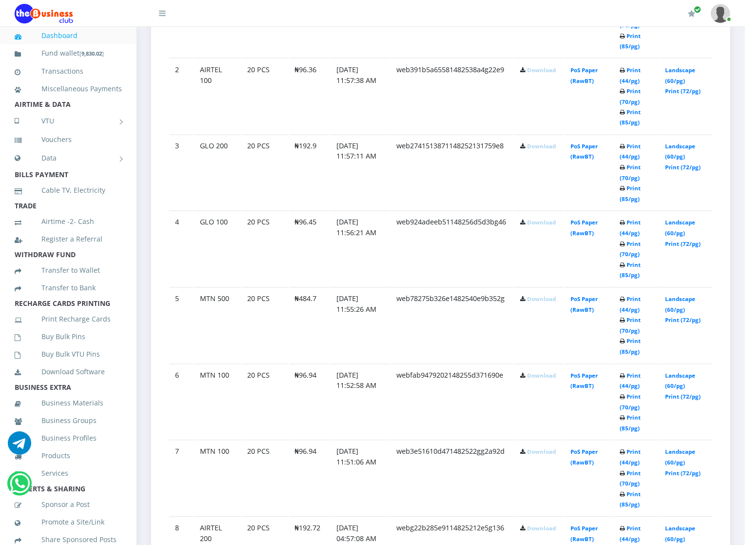
scroll to position [644, 0]
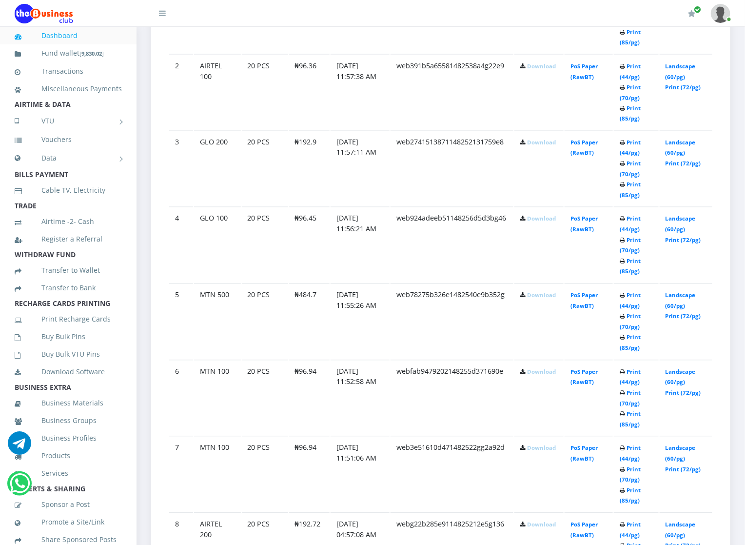
click at [536, 452] on link "Download" at bounding box center [541, 447] width 29 height 7
